Goal: Entertainment & Leisure: Consume media (video, audio)

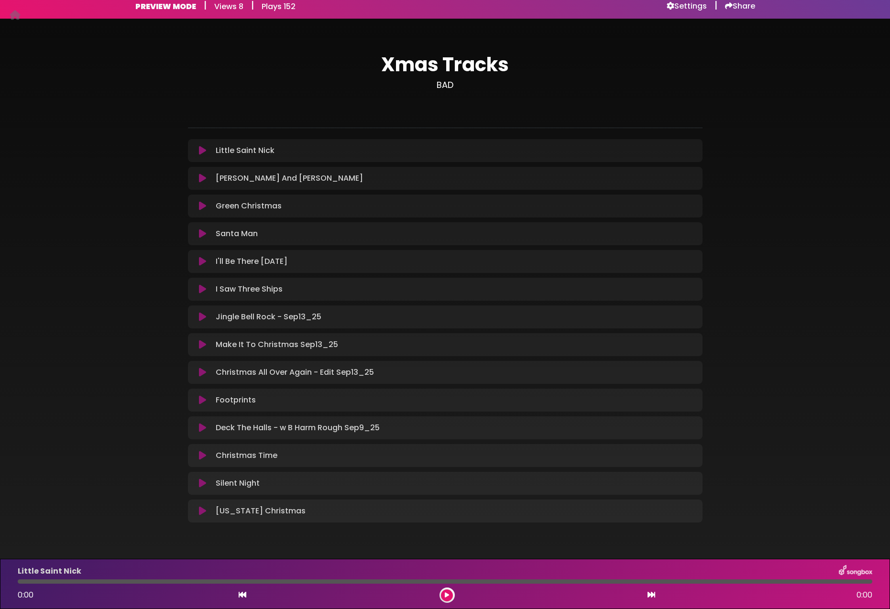
scroll to position [19, 0]
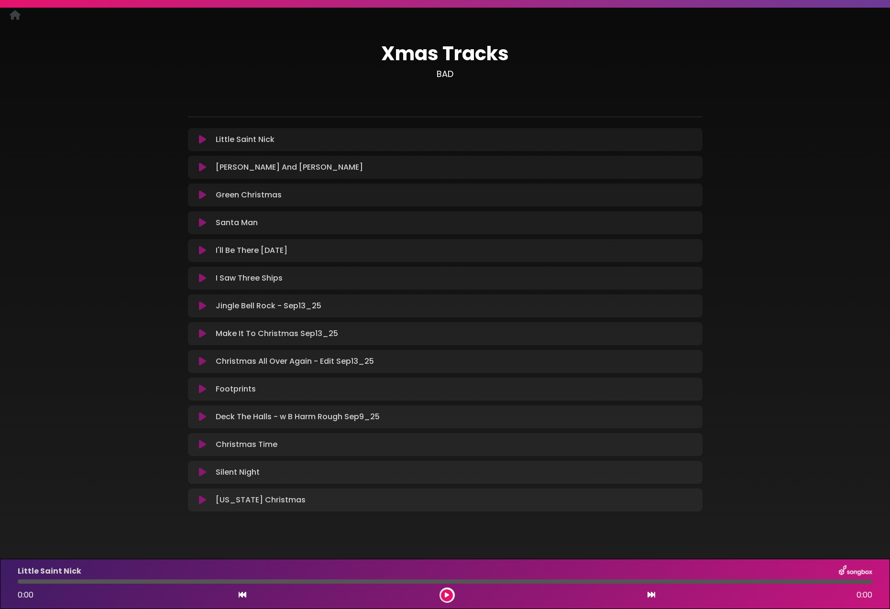
click at [203, 139] on icon at bounding box center [202, 140] width 7 height 10
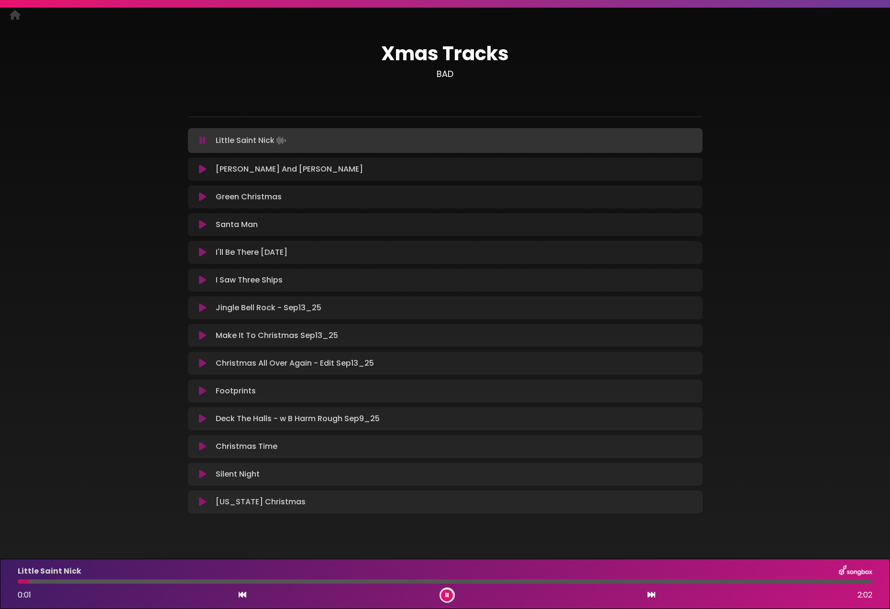
click at [136, 580] on div at bounding box center [445, 581] width 854 height 4
click at [200, 140] on icon at bounding box center [202, 141] width 6 height 10
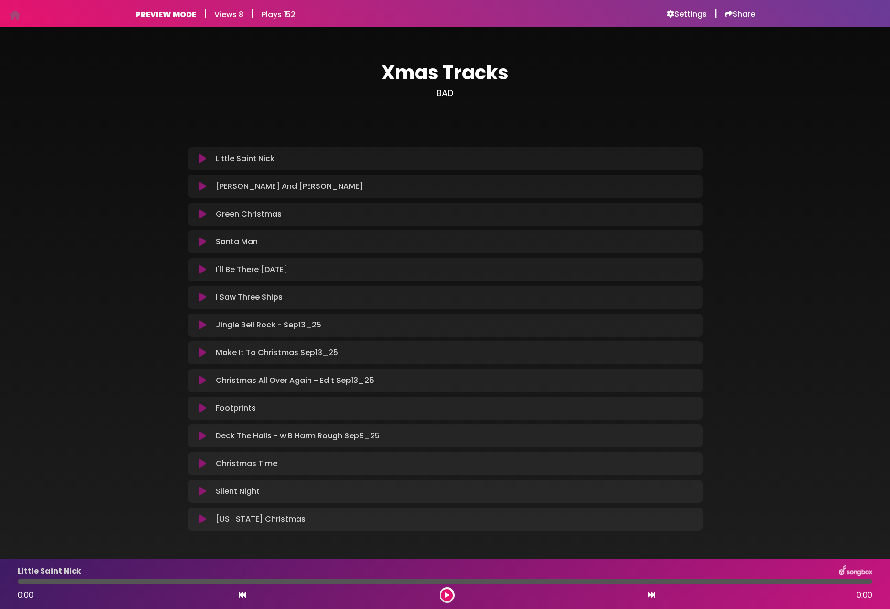
click at [199, 159] on icon at bounding box center [202, 159] width 7 height 10
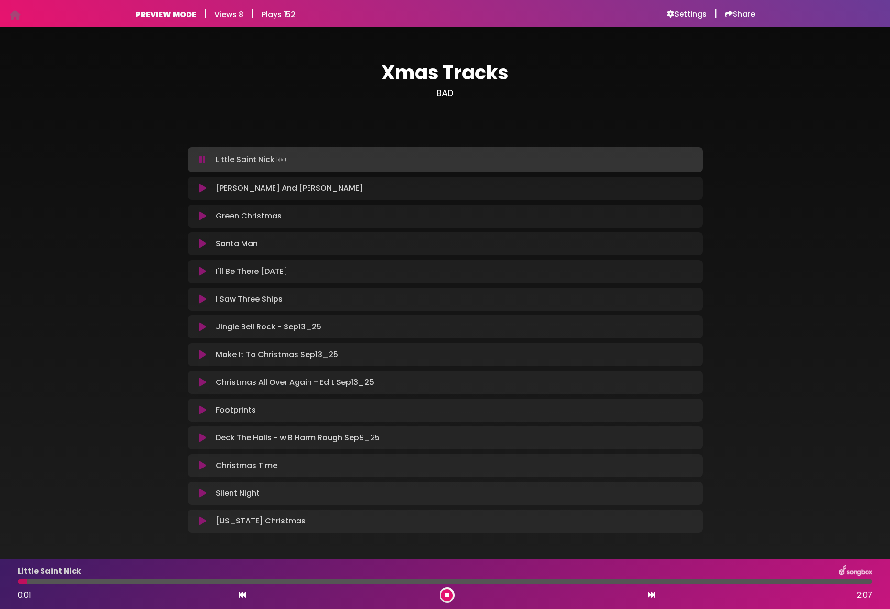
click at [116, 581] on div at bounding box center [445, 581] width 854 height 4
click at [303, 583] on div at bounding box center [445, 581] width 854 height 4
click at [202, 189] on icon at bounding box center [202, 189] width 7 height 10
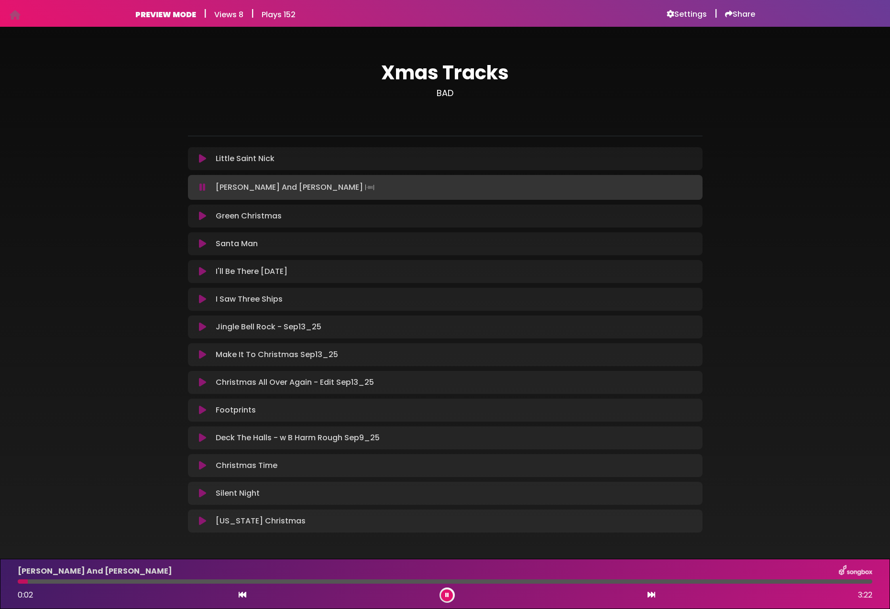
click at [203, 216] on icon at bounding box center [202, 216] width 7 height 10
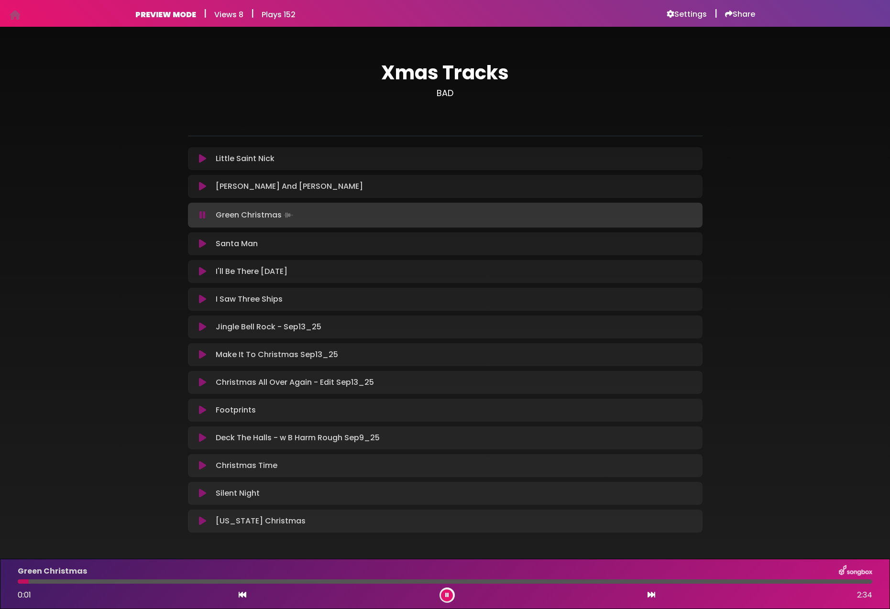
click at [200, 244] on icon at bounding box center [202, 244] width 7 height 10
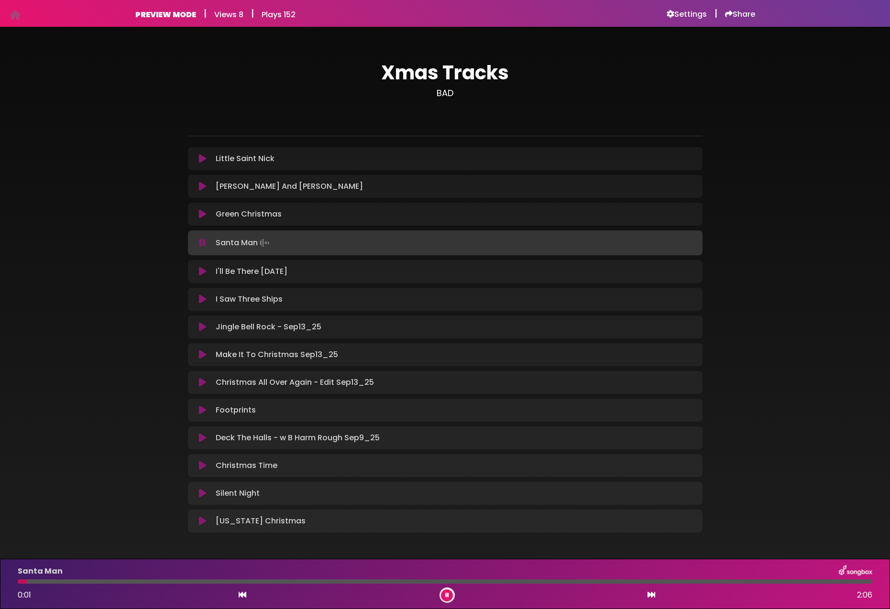
click at [203, 270] on icon at bounding box center [202, 272] width 7 height 10
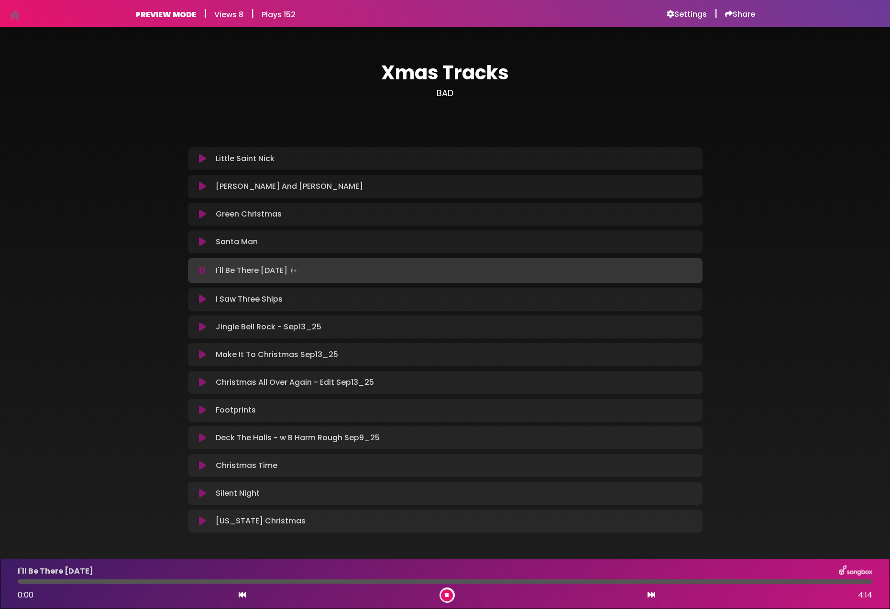
click at [202, 270] on icon at bounding box center [202, 271] width 6 height 10
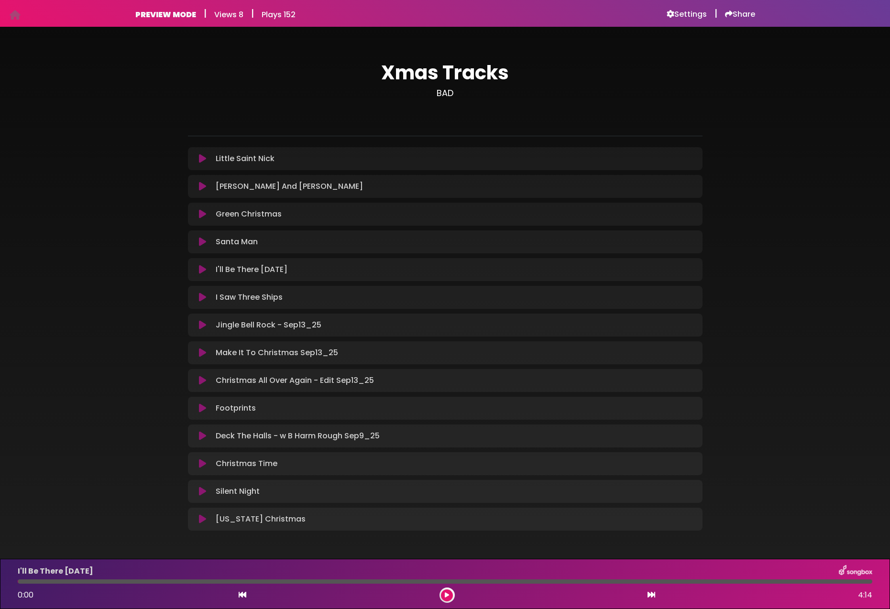
click at [202, 270] on icon at bounding box center [202, 270] width 7 height 10
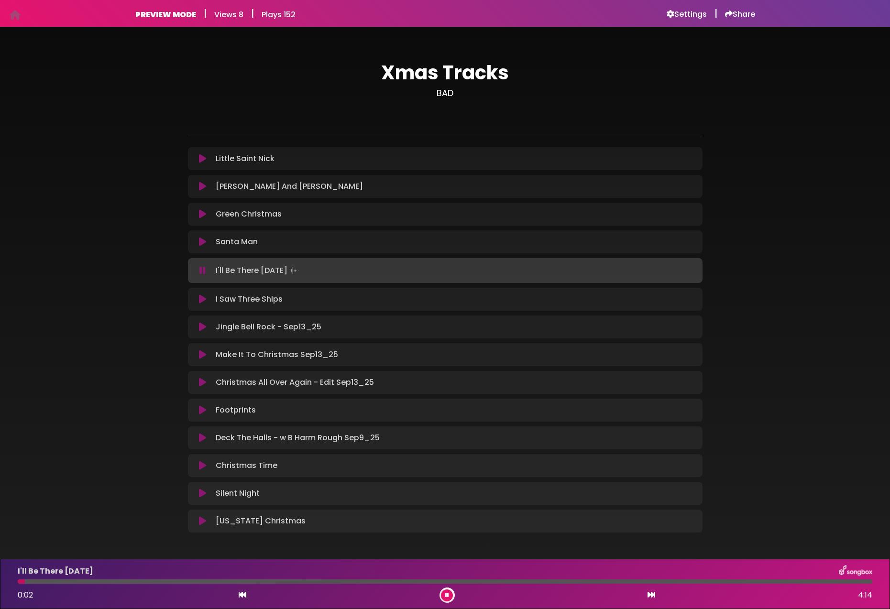
click at [202, 297] on icon at bounding box center [202, 299] width 7 height 10
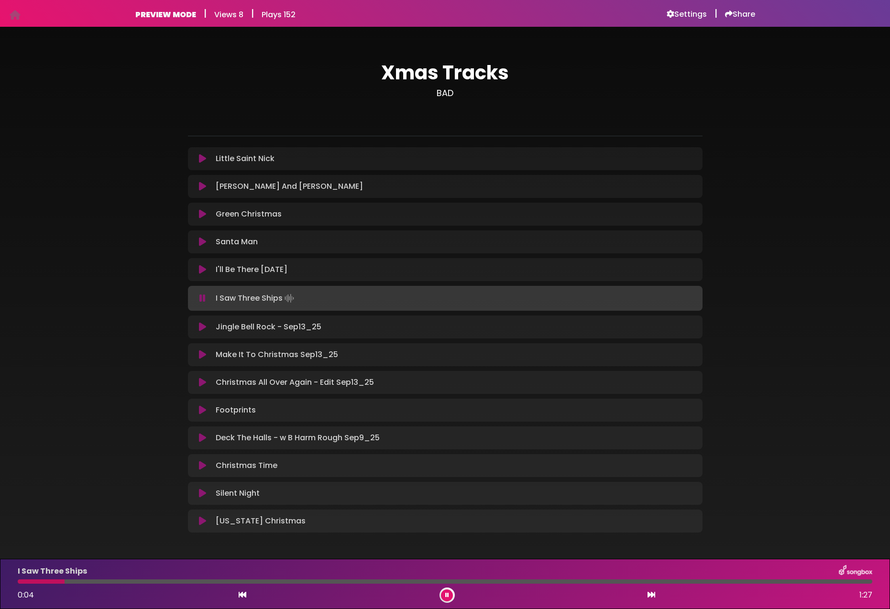
click at [201, 327] on icon at bounding box center [202, 327] width 7 height 10
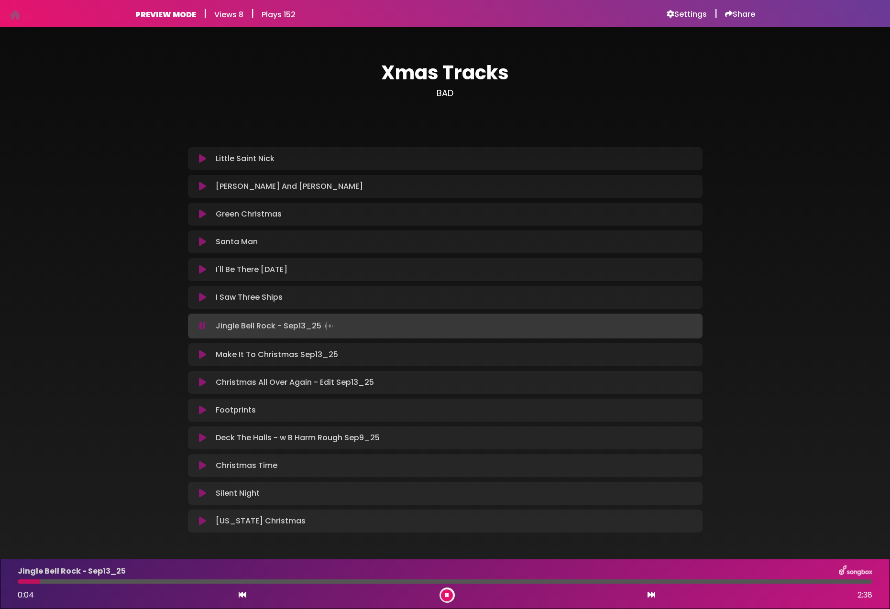
click at [201, 354] on icon at bounding box center [202, 355] width 7 height 10
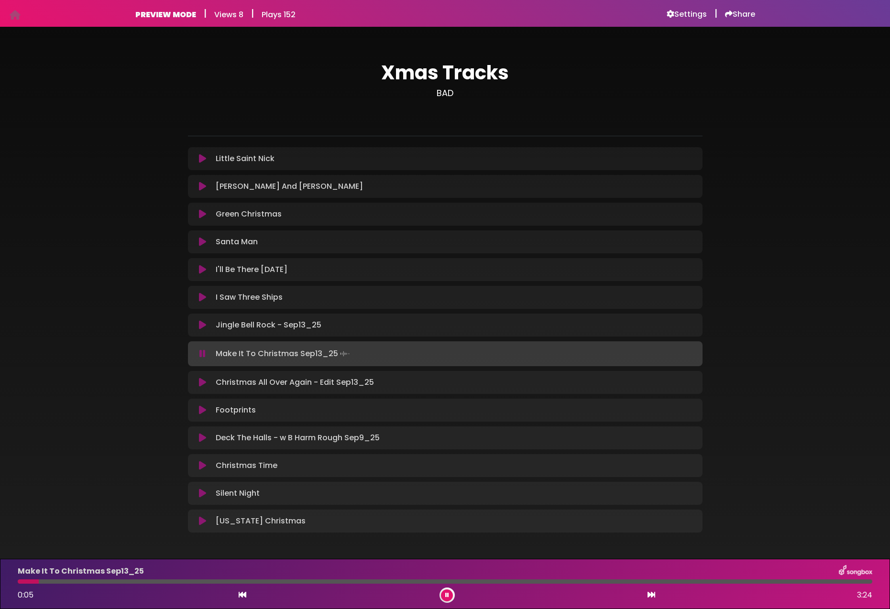
click at [203, 381] on icon at bounding box center [202, 383] width 7 height 10
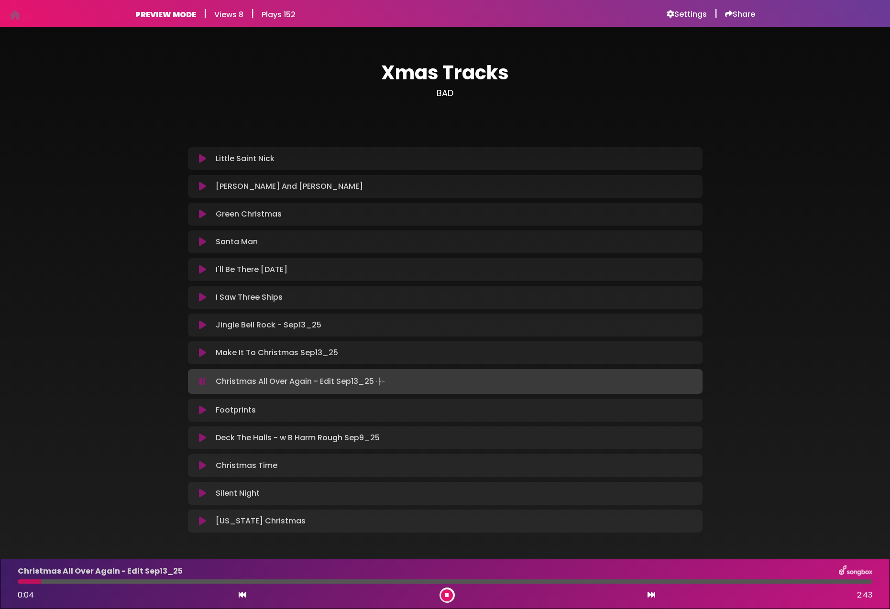
click at [202, 408] on icon at bounding box center [202, 410] width 7 height 10
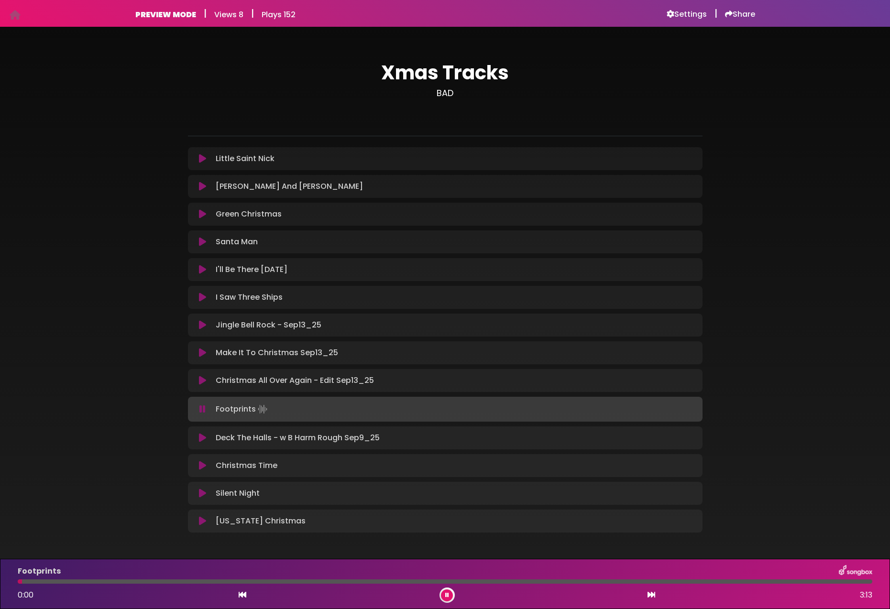
click at [202, 438] on icon at bounding box center [202, 438] width 7 height 10
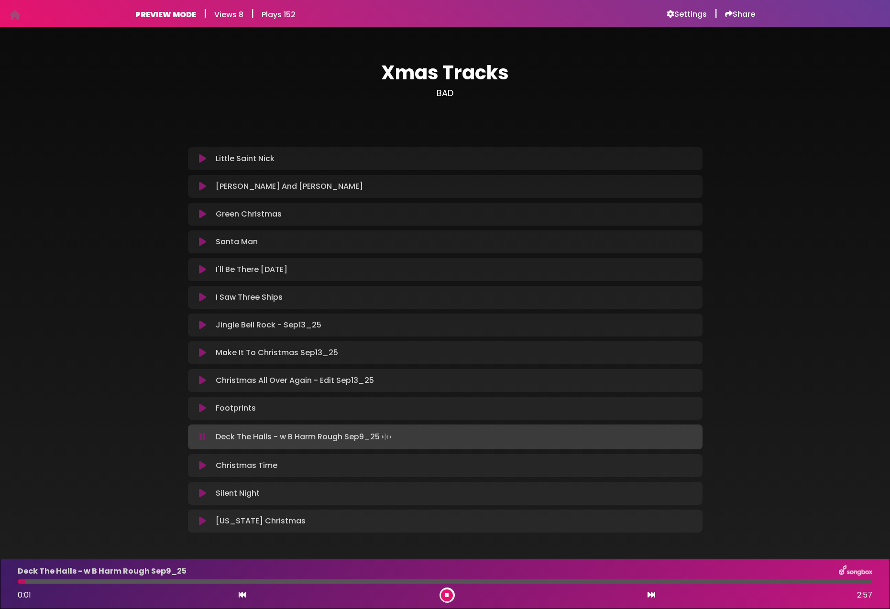
click at [118, 582] on div at bounding box center [445, 581] width 854 height 4
click at [202, 466] on icon at bounding box center [202, 466] width 7 height 10
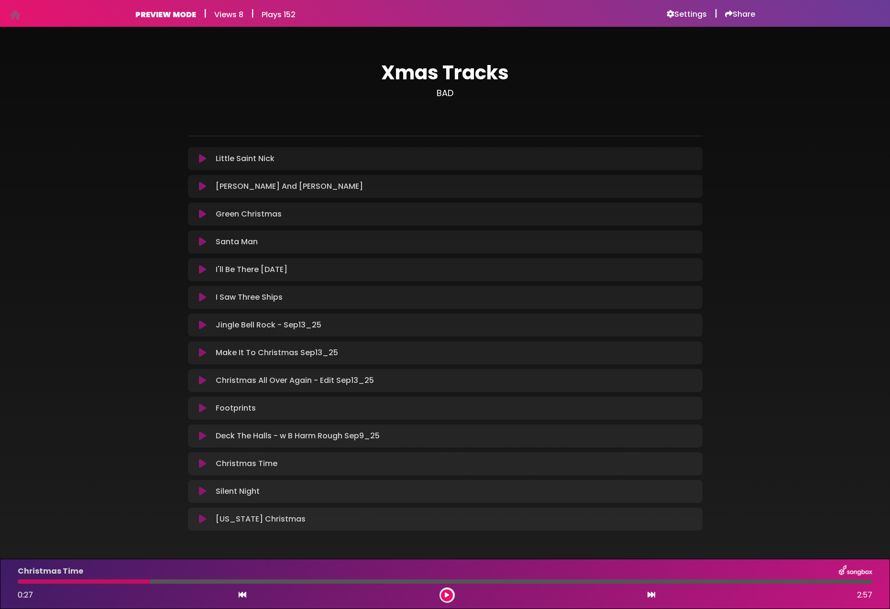
click at [202, 464] on icon at bounding box center [202, 464] width 7 height 10
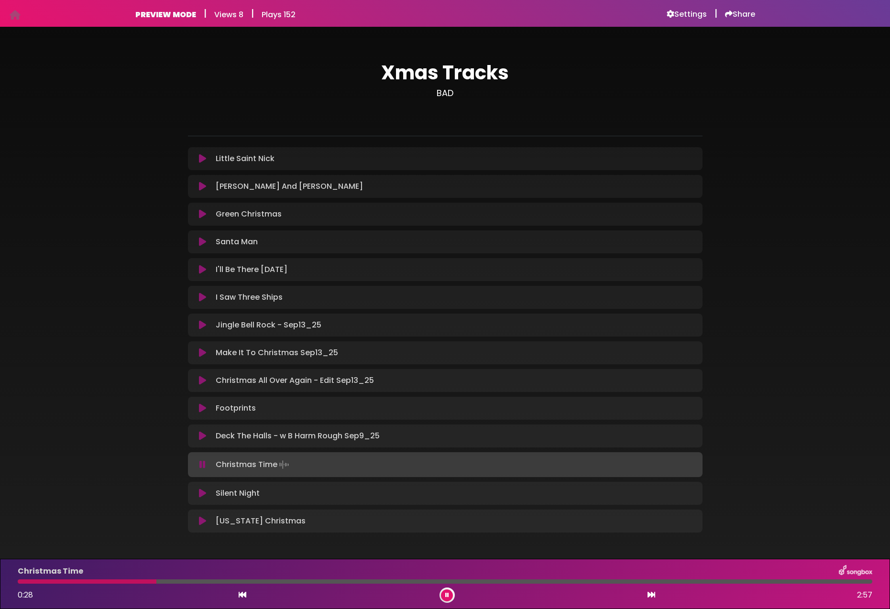
click at [201, 467] on icon at bounding box center [202, 465] width 6 height 10
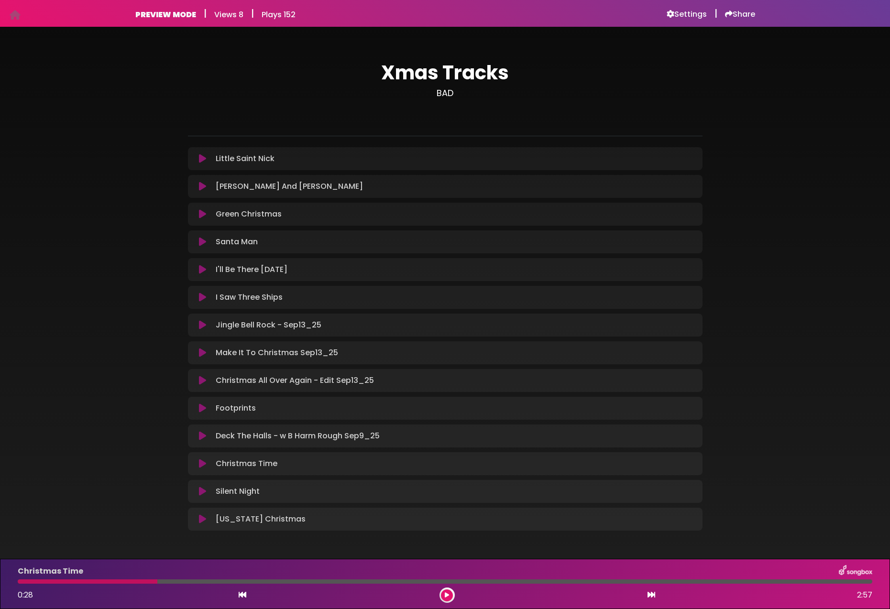
click at [201, 466] on icon at bounding box center [202, 464] width 7 height 10
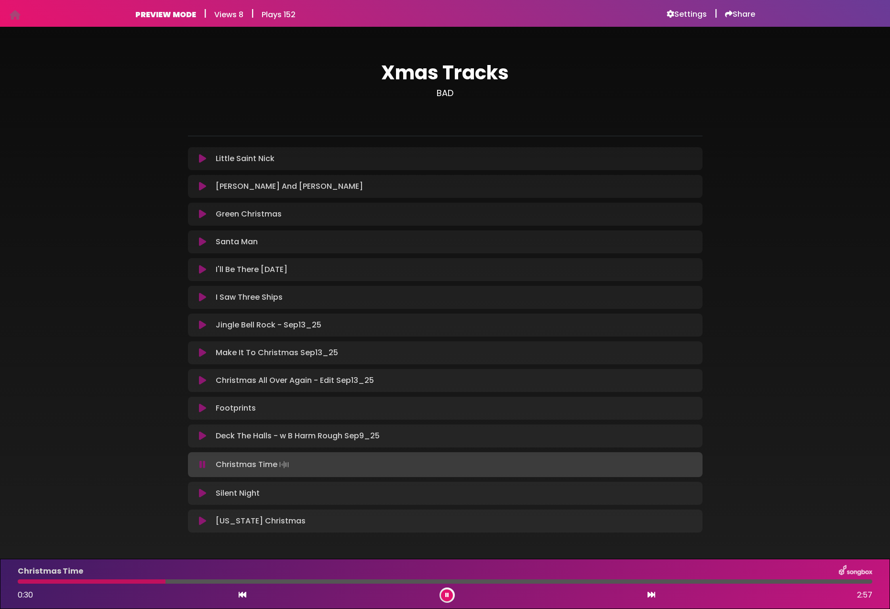
click at [203, 494] on icon at bounding box center [202, 494] width 7 height 10
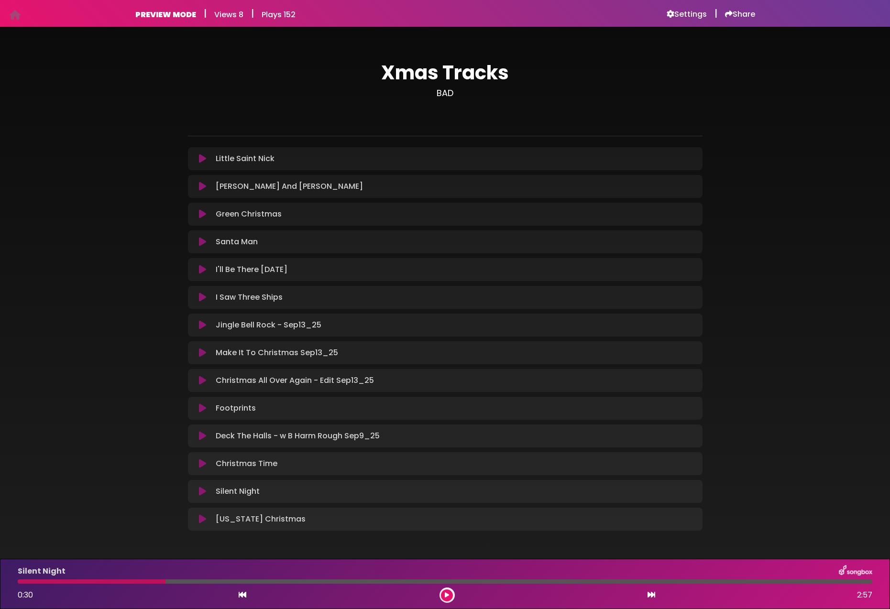
click at [202, 492] on icon at bounding box center [202, 492] width 7 height 10
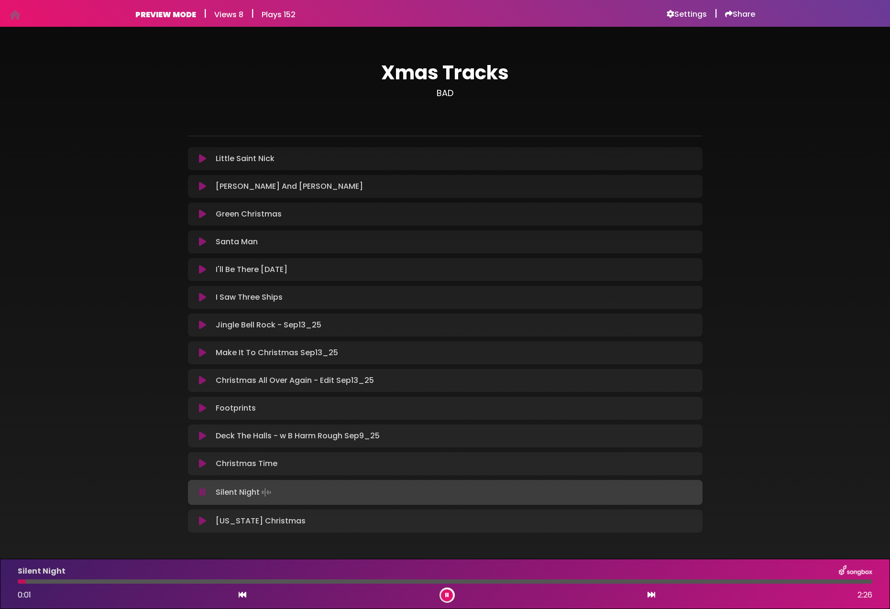
click at [201, 465] on icon at bounding box center [202, 464] width 7 height 10
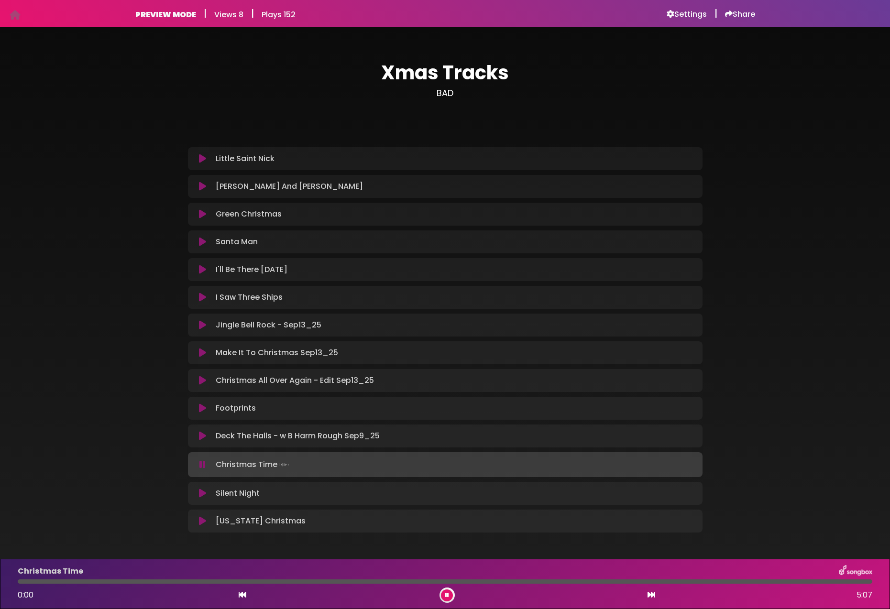
click at [202, 464] on icon at bounding box center [202, 465] width 6 height 10
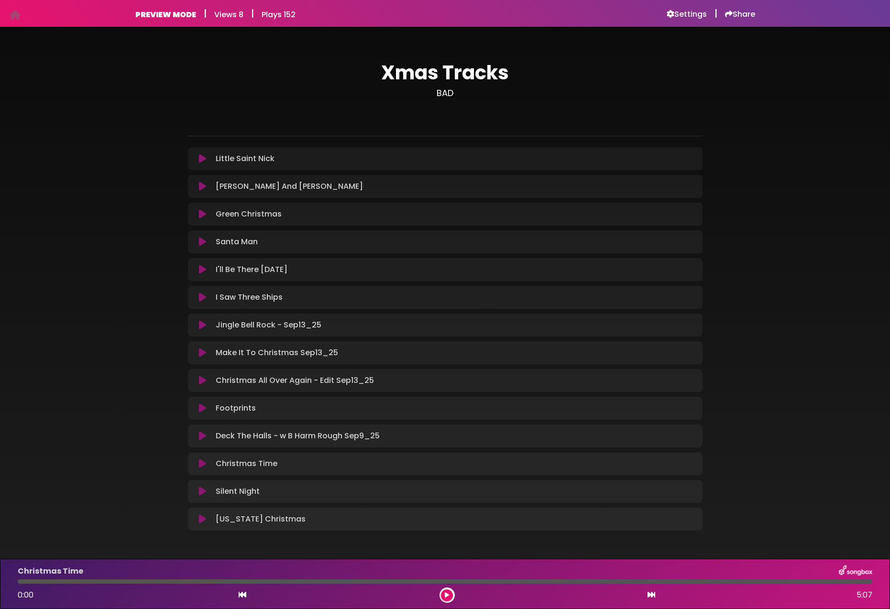
click at [202, 464] on icon at bounding box center [202, 464] width 7 height 10
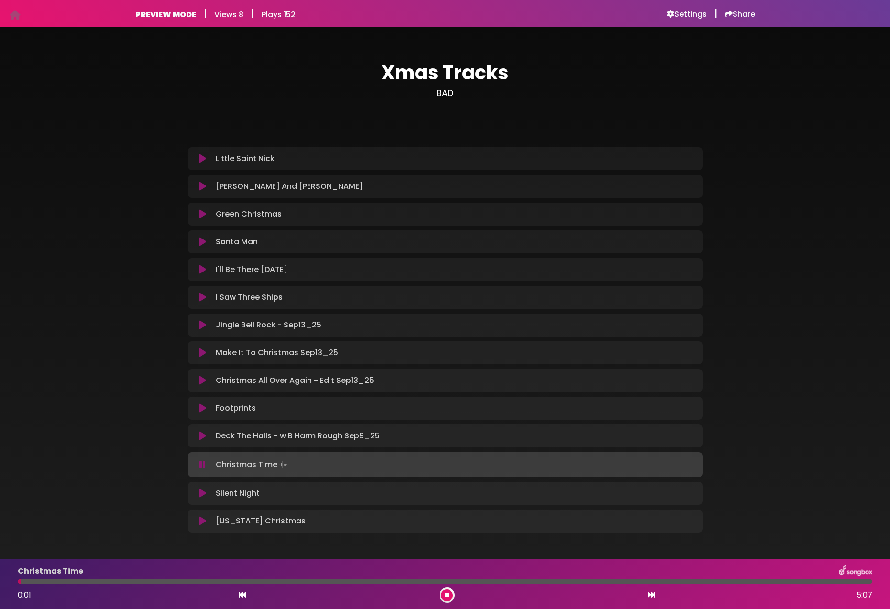
click at [195, 579] on div at bounding box center [445, 581] width 854 height 4
click at [203, 521] on icon at bounding box center [202, 521] width 7 height 10
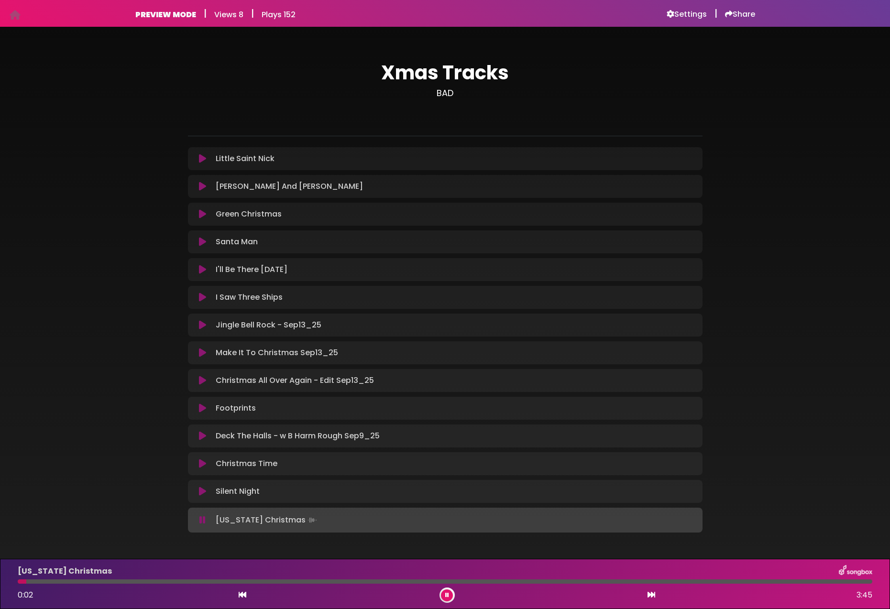
click at [200, 582] on div at bounding box center [445, 581] width 854 height 4
click at [448, 597] on icon at bounding box center [447, 595] width 4 height 6
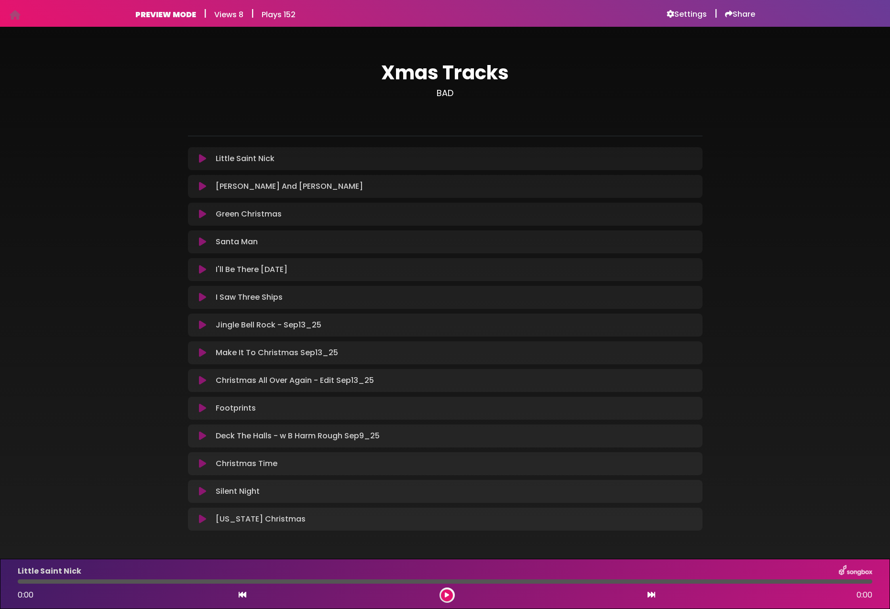
click at [201, 298] on icon at bounding box center [202, 298] width 7 height 10
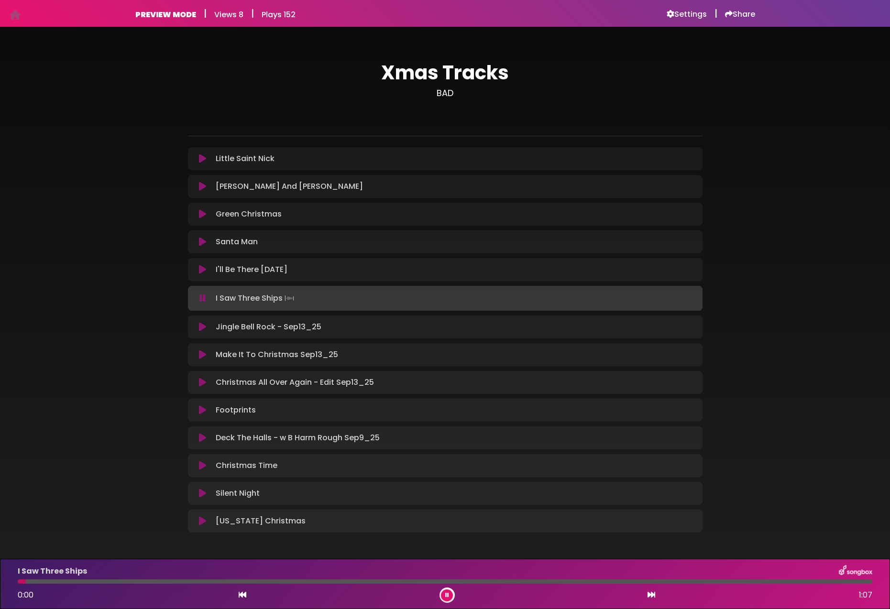
click at [144, 581] on div at bounding box center [445, 581] width 854 height 4
click at [407, 581] on div at bounding box center [445, 581] width 854 height 4
click at [675, 583] on div at bounding box center [445, 581] width 854 height 4
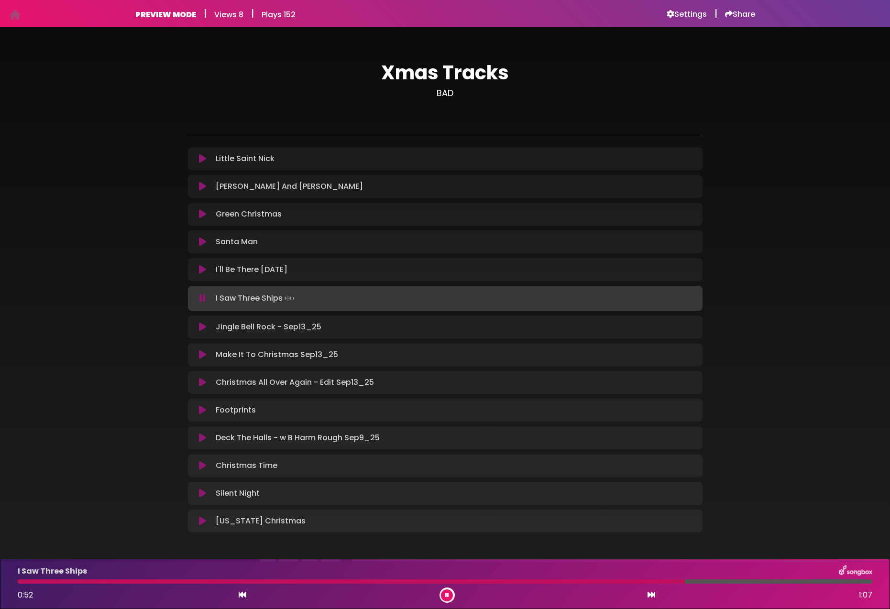
click at [853, 582] on div at bounding box center [445, 581] width 854 height 4
click at [841, 582] on div at bounding box center [440, 581] width 845 height 4
click at [816, 581] on div at bounding box center [433, 581] width 831 height 4
